Goal: Information Seeking & Learning: Learn about a topic

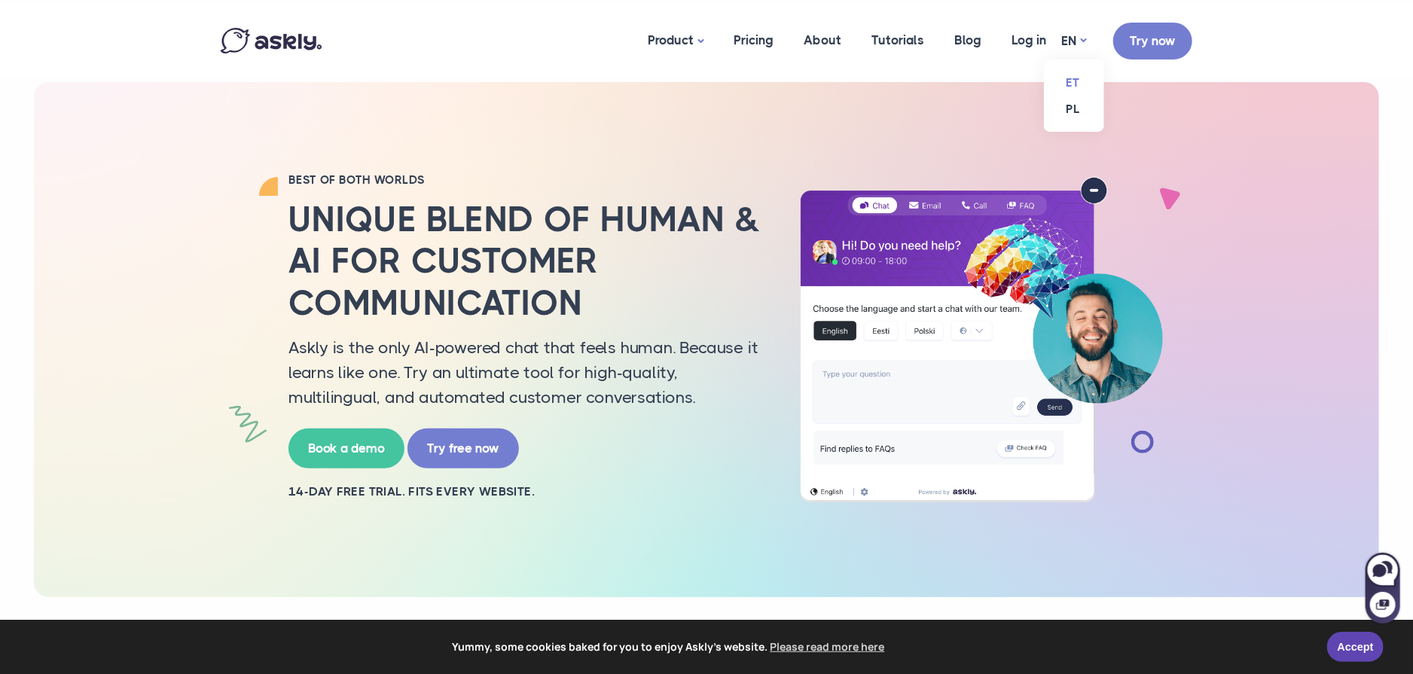
click at [1078, 84] on link "ET" at bounding box center [1074, 82] width 60 height 26
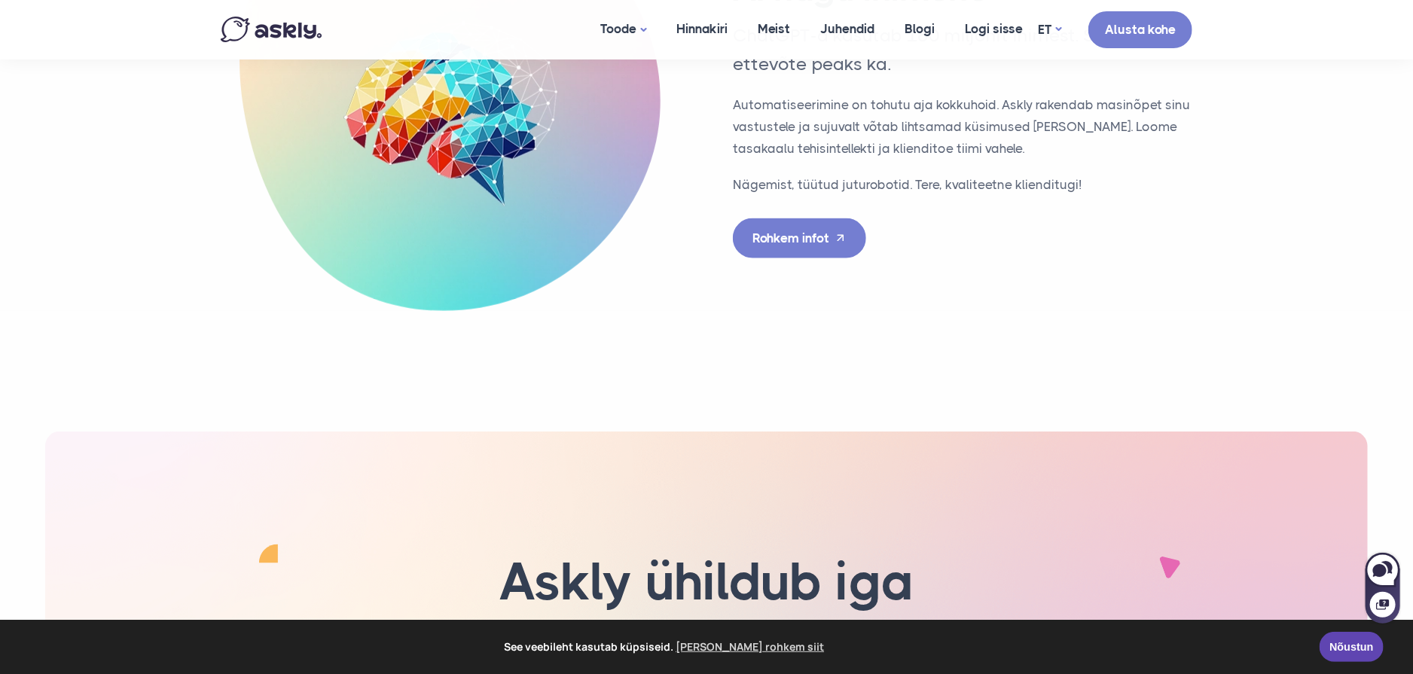
scroll to position [4143, 0]
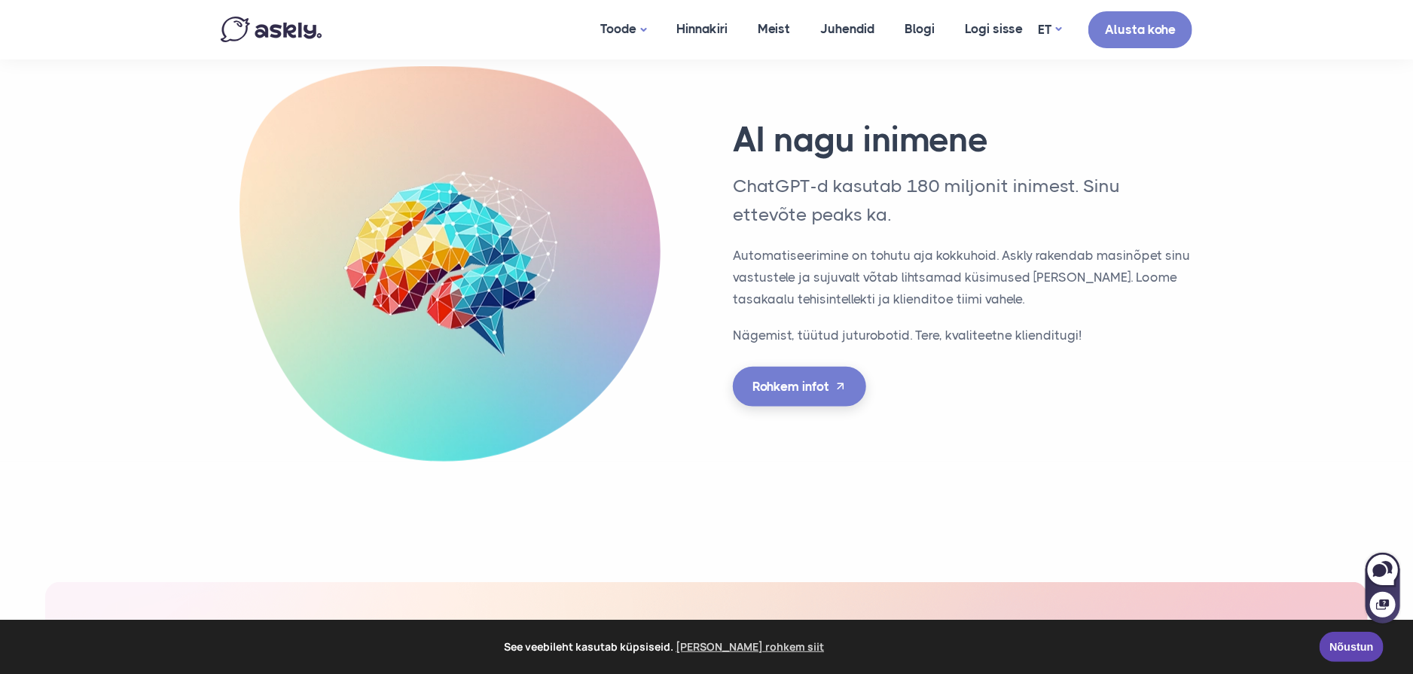
click at [798, 372] on link "Rohkem infot" at bounding box center [799, 387] width 133 height 40
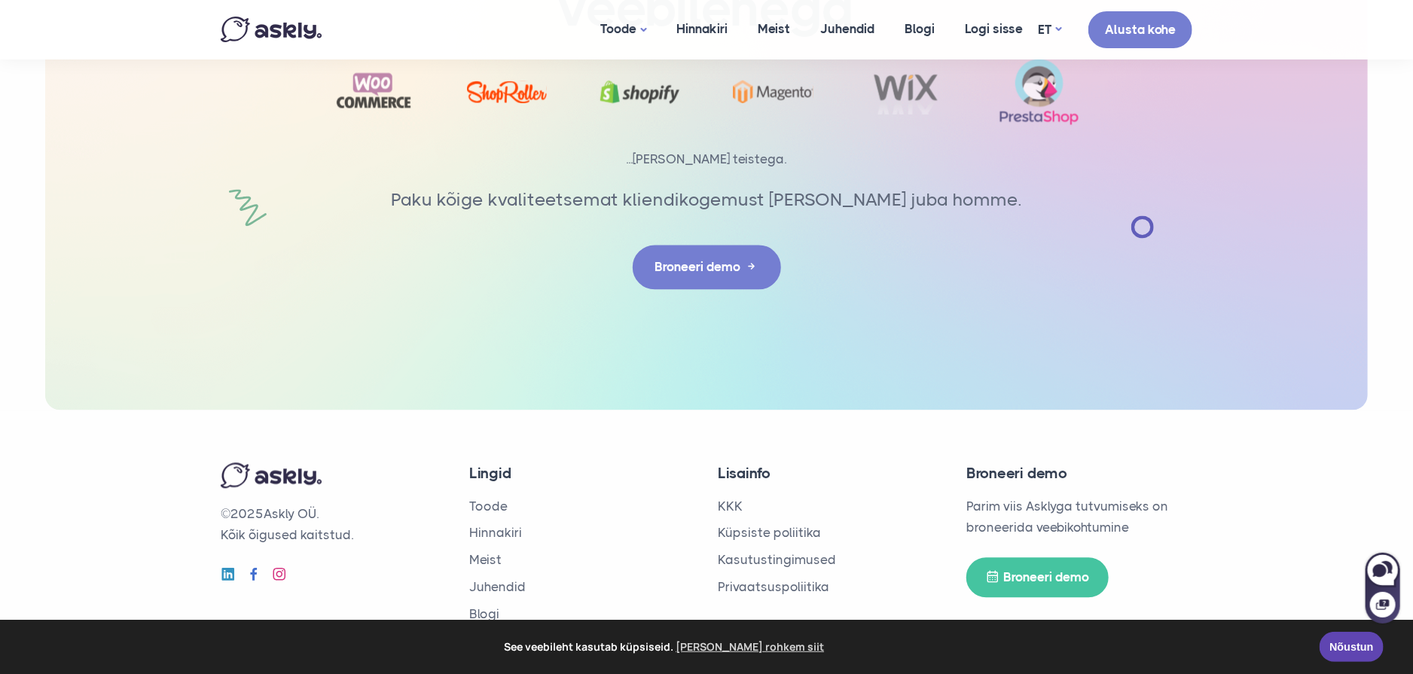
scroll to position [5054, 0]
click at [486, 527] on link "Hinnakiri" at bounding box center [495, 531] width 53 height 15
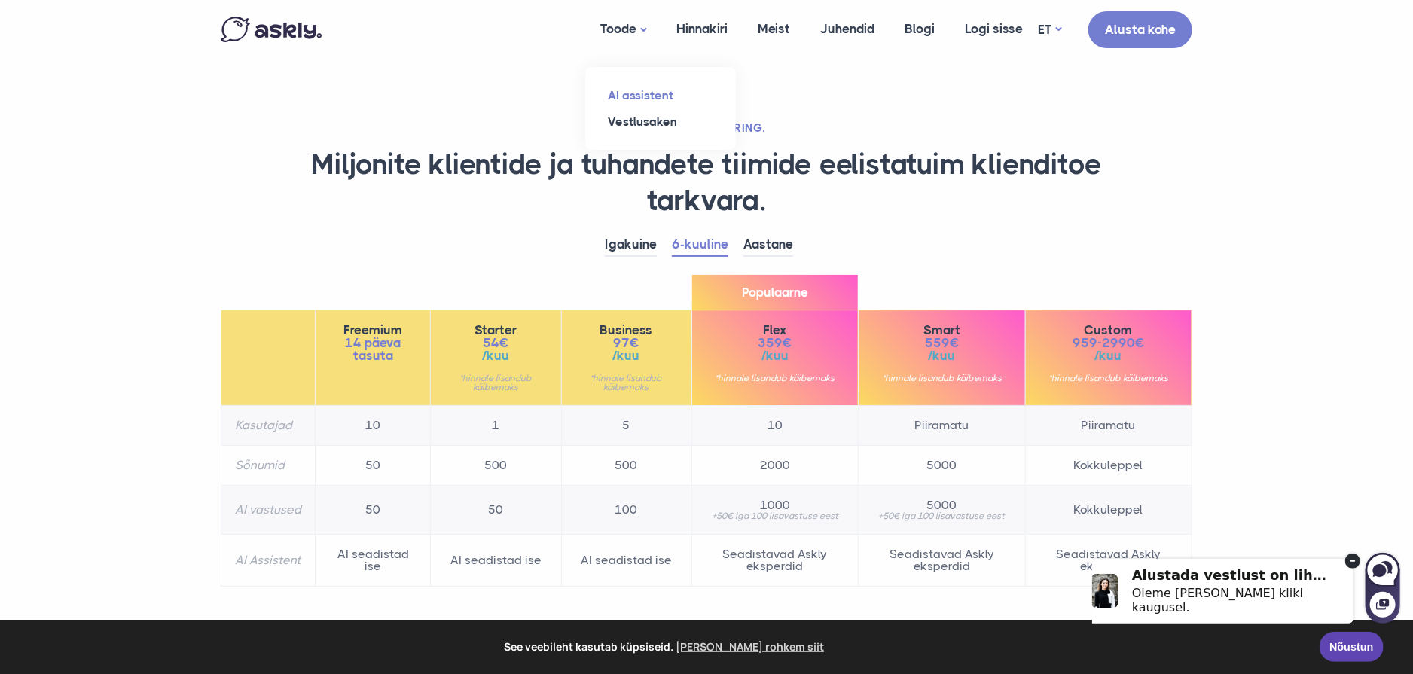
click at [638, 85] on link "AI assistent" at bounding box center [660, 95] width 151 height 26
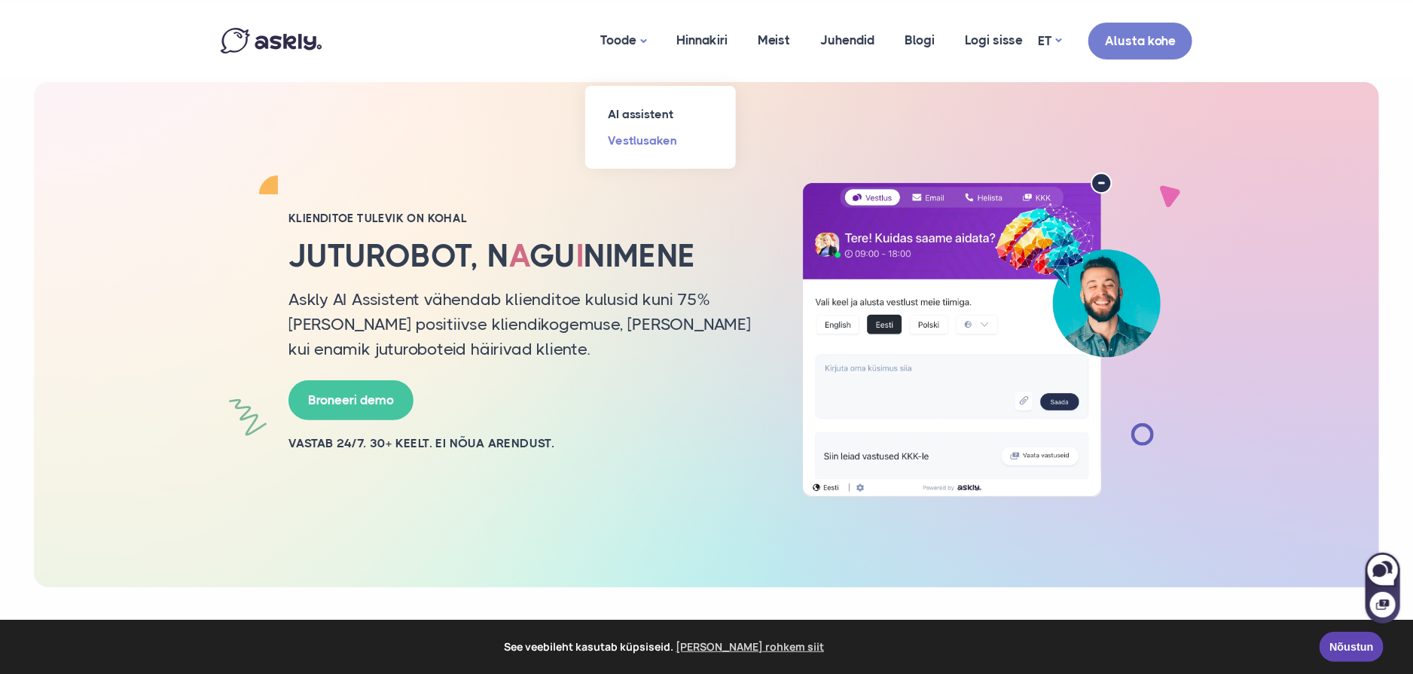
click at [627, 138] on link "Vestlusaken" at bounding box center [660, 140] width 151 height 26
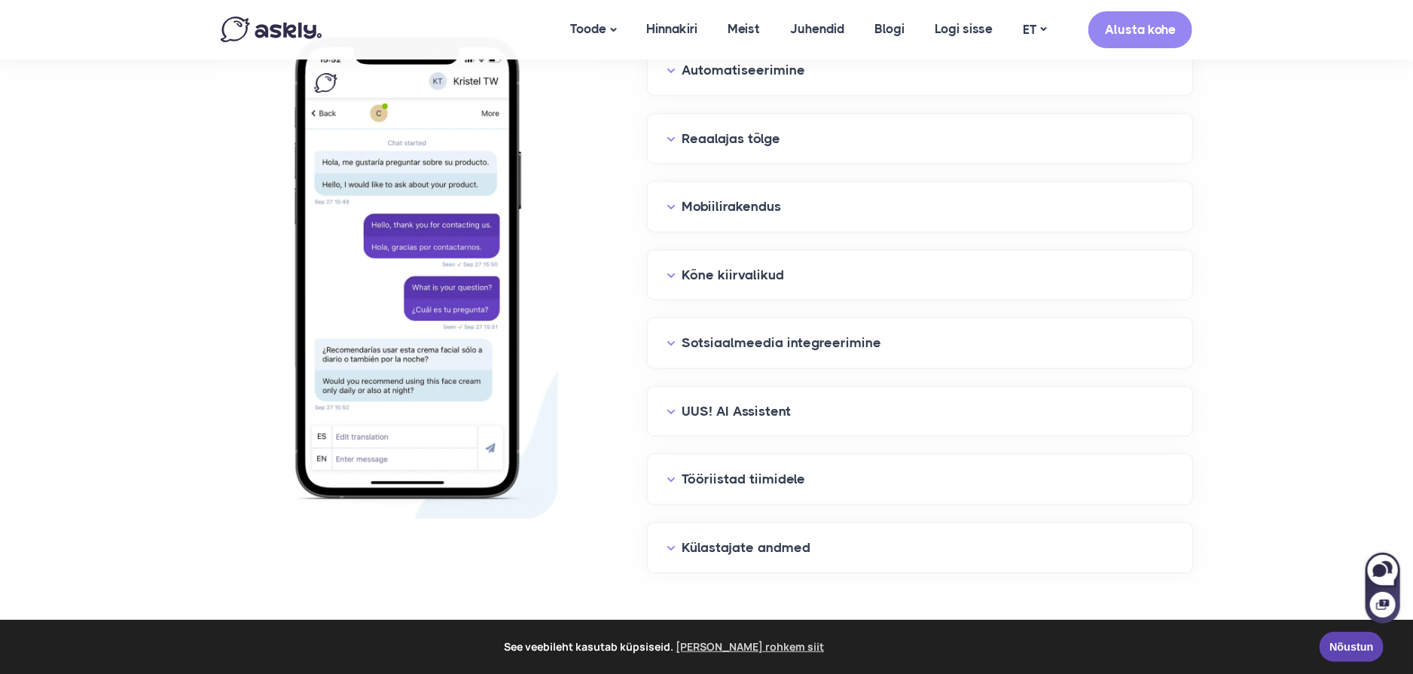
scroll to position [1656, 0]
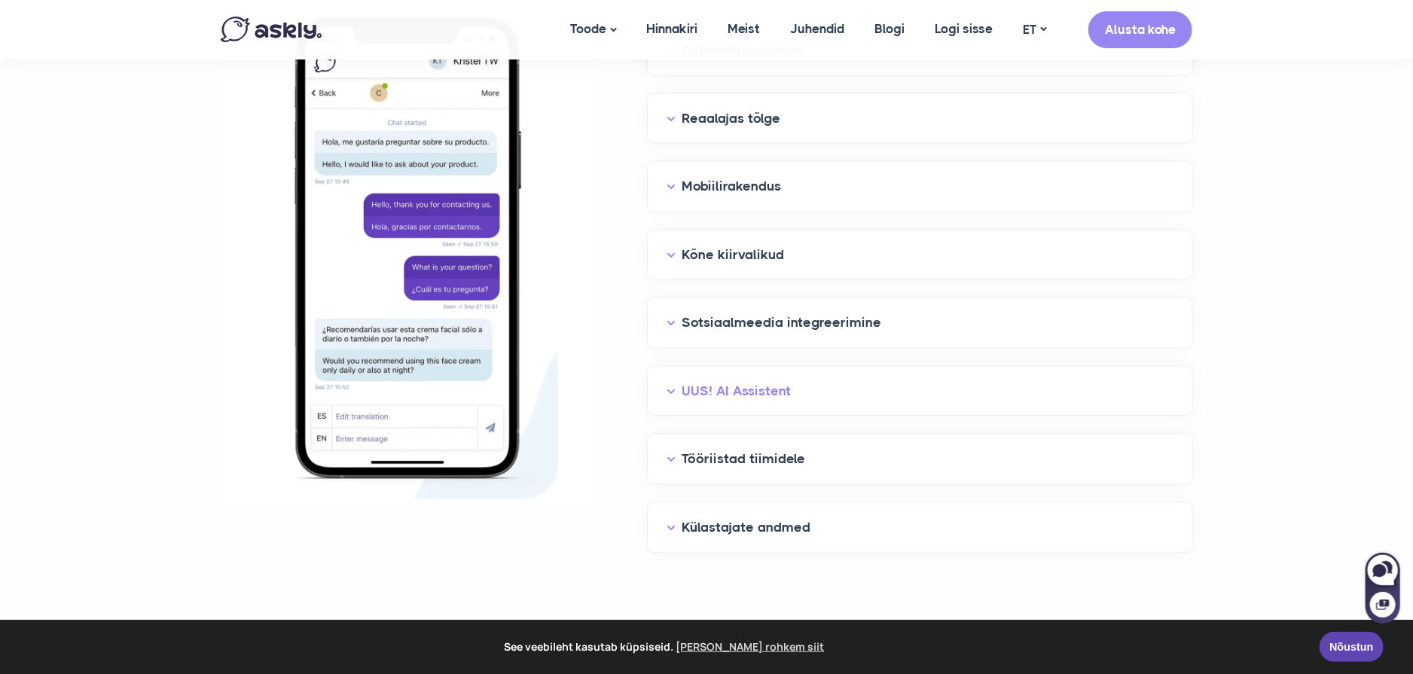
click at [833, 393] on button "UUS! AI Assistent" at bounding box center [919, 391] width 505 height 23
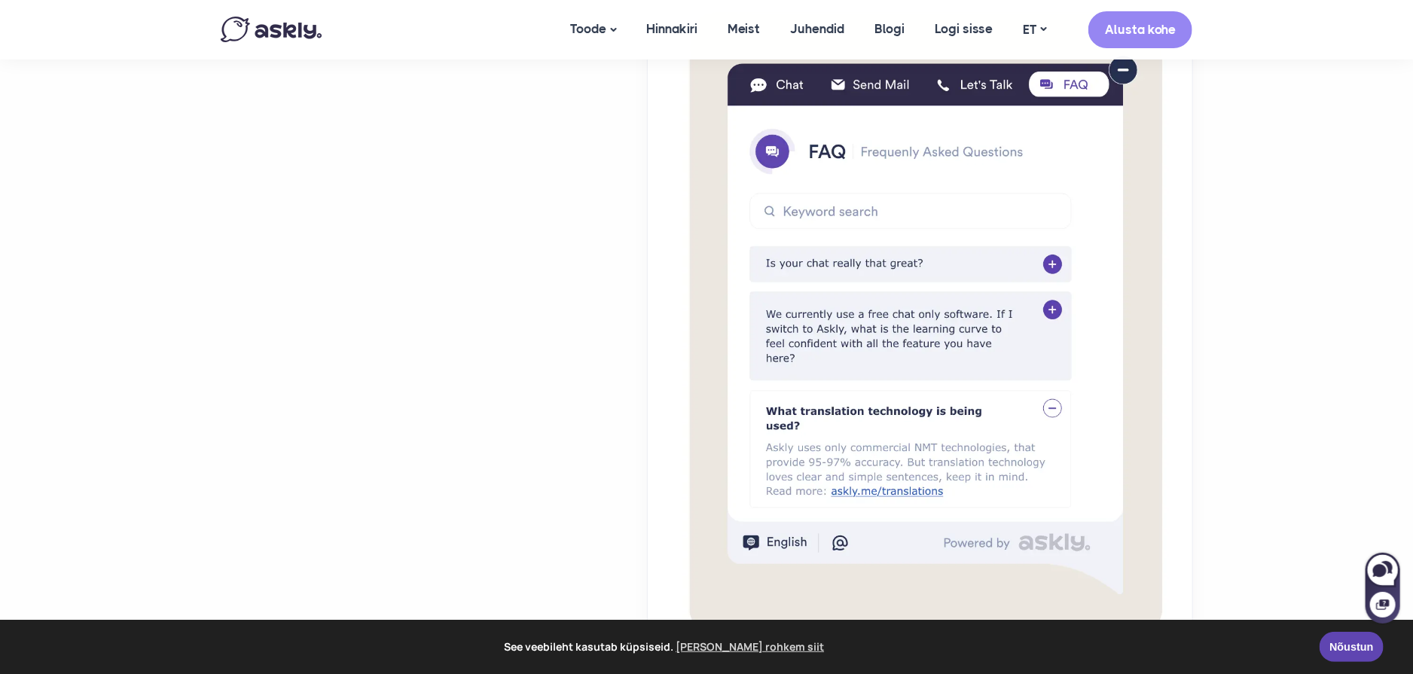
scroll to position [2712, 0]
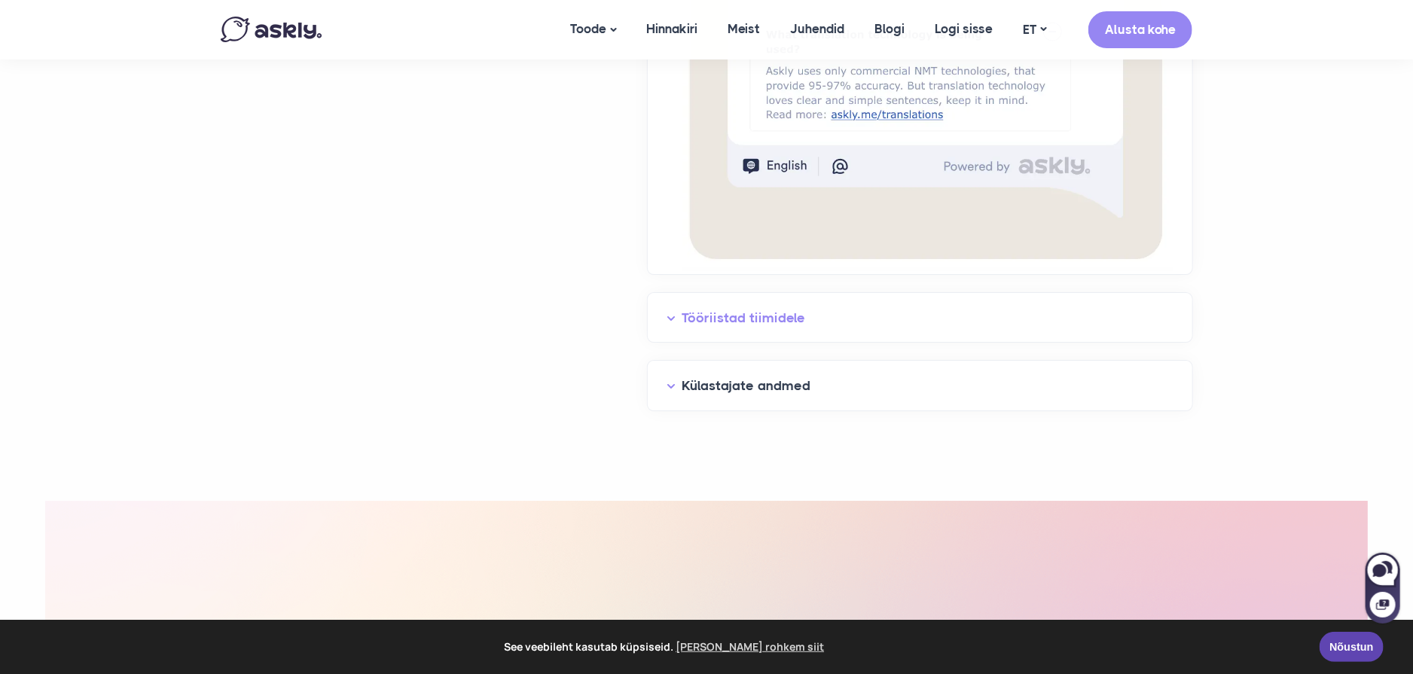
click at [810, 307] on button "Tööriistad tiimidele" at bounding box center [919, 318] width 505 height 23
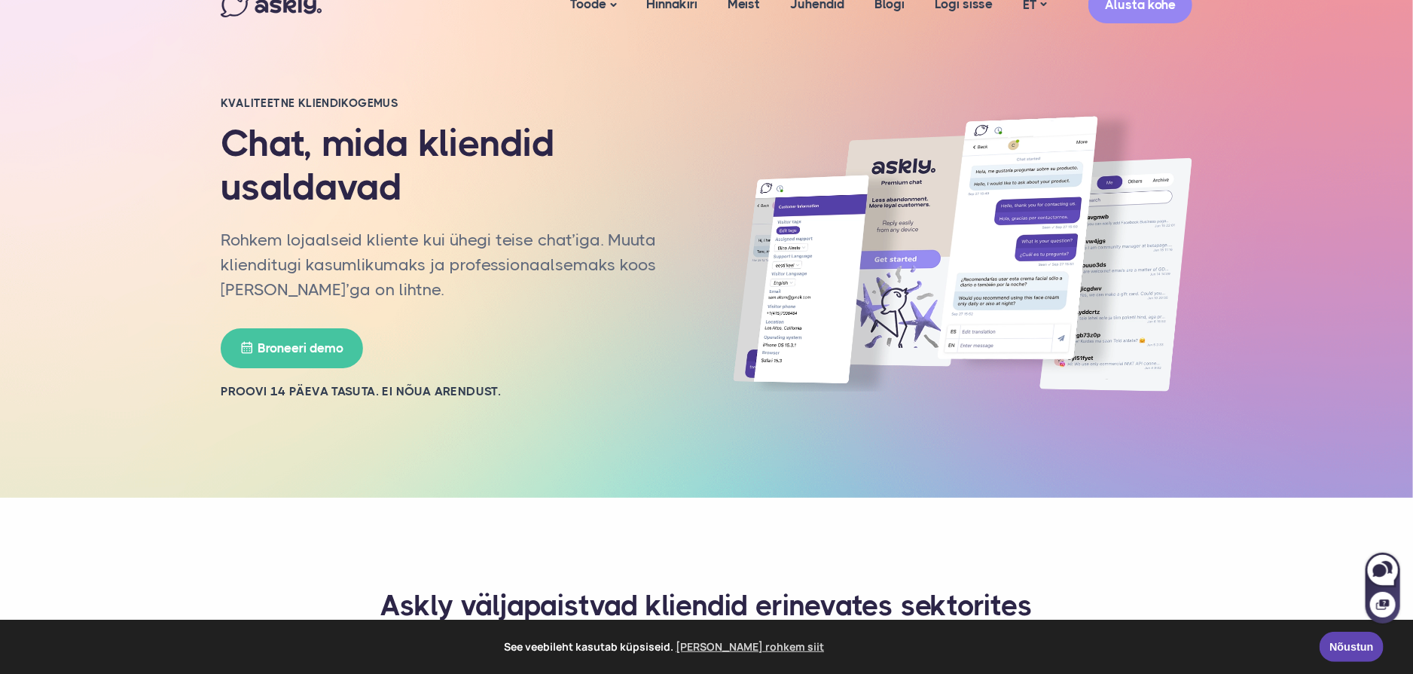
scroll to position [0, 0]
